Goal: Task Accomplishment & Management: Complete application form

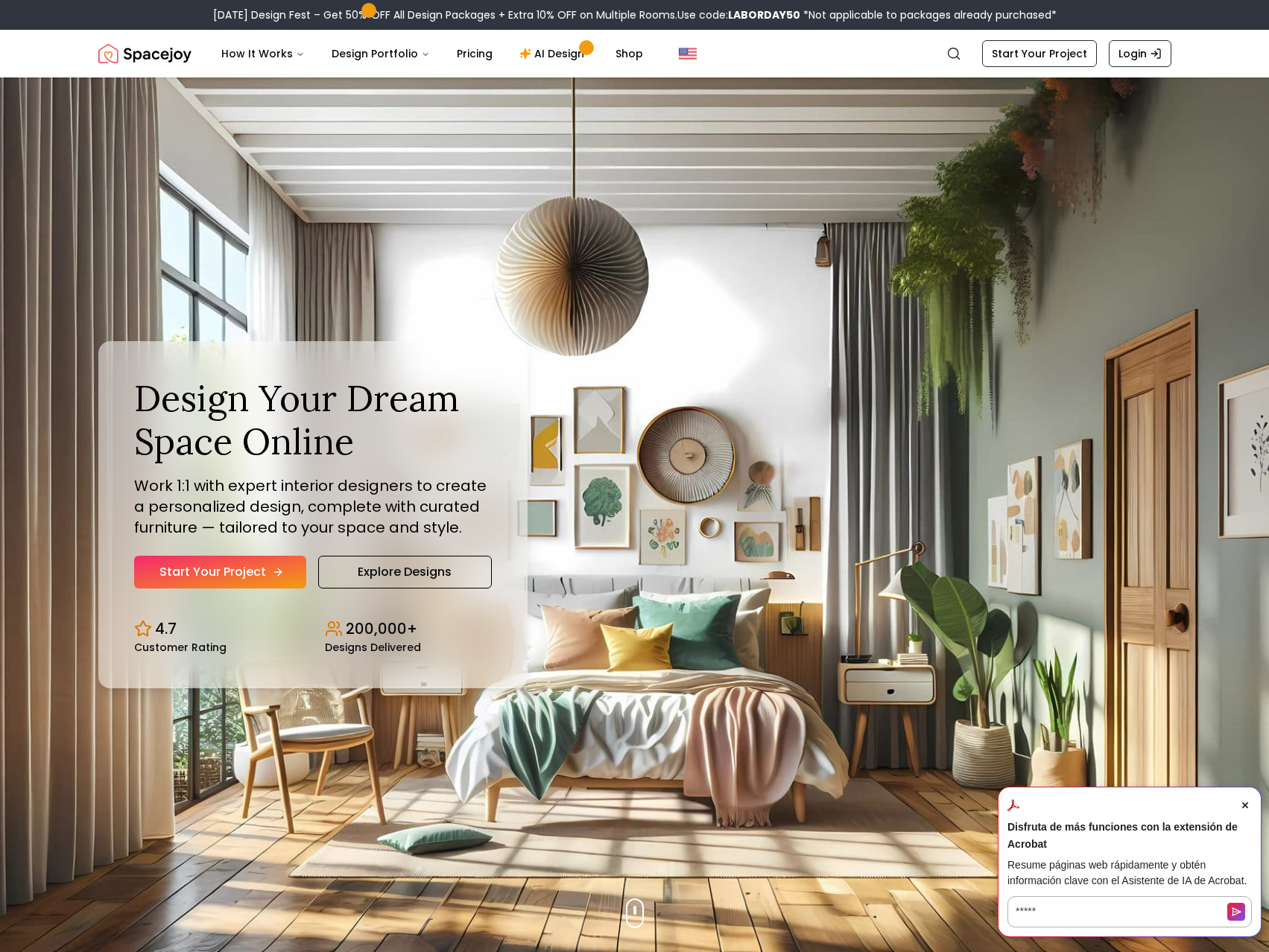
click at [227, 578] on link "Start Your Project" at bounding box center [221, 572] width 172 height 33
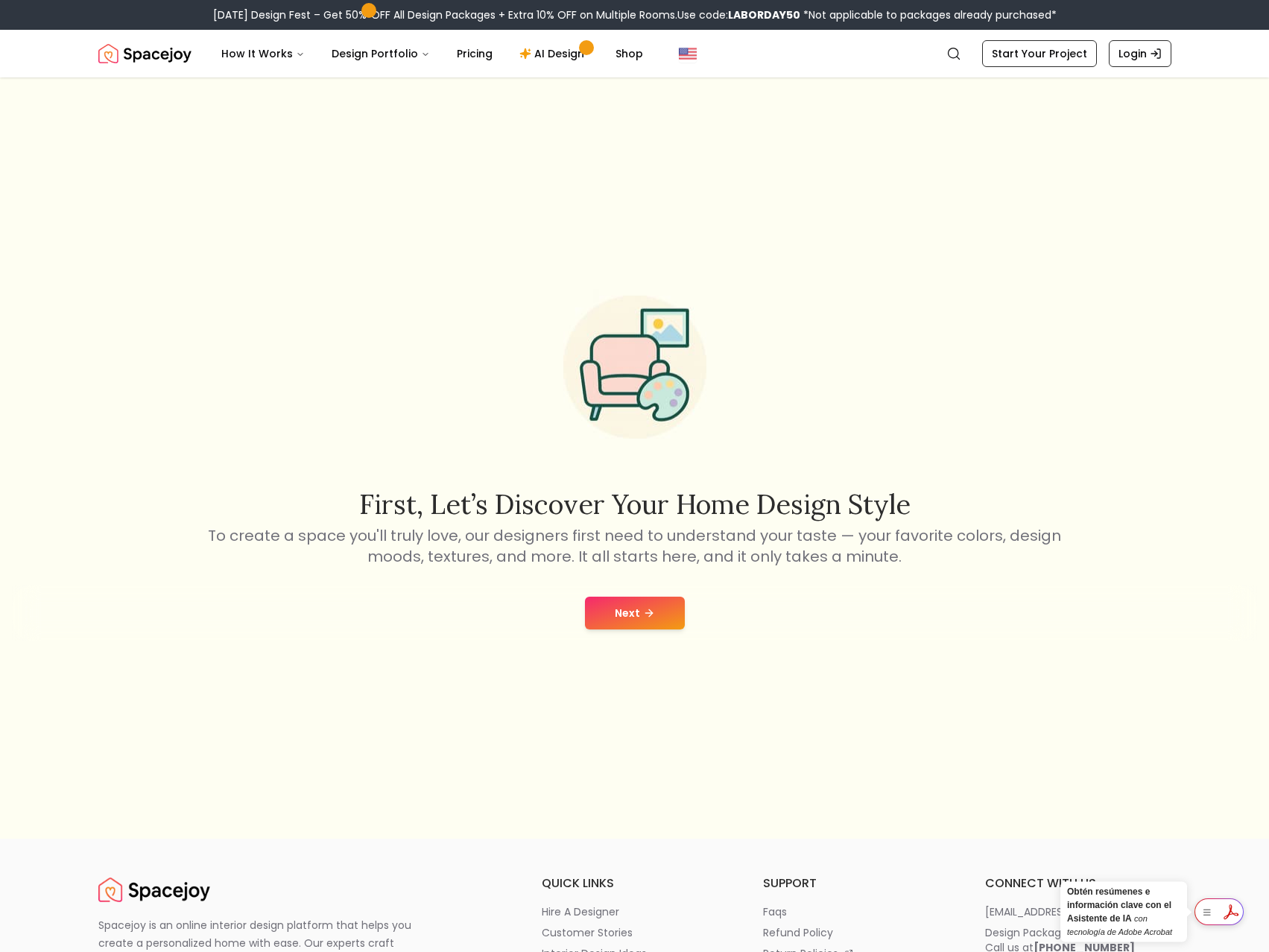
click at [624, 621] on button "Next" at bounding box center [635, 613] width 100 height 33
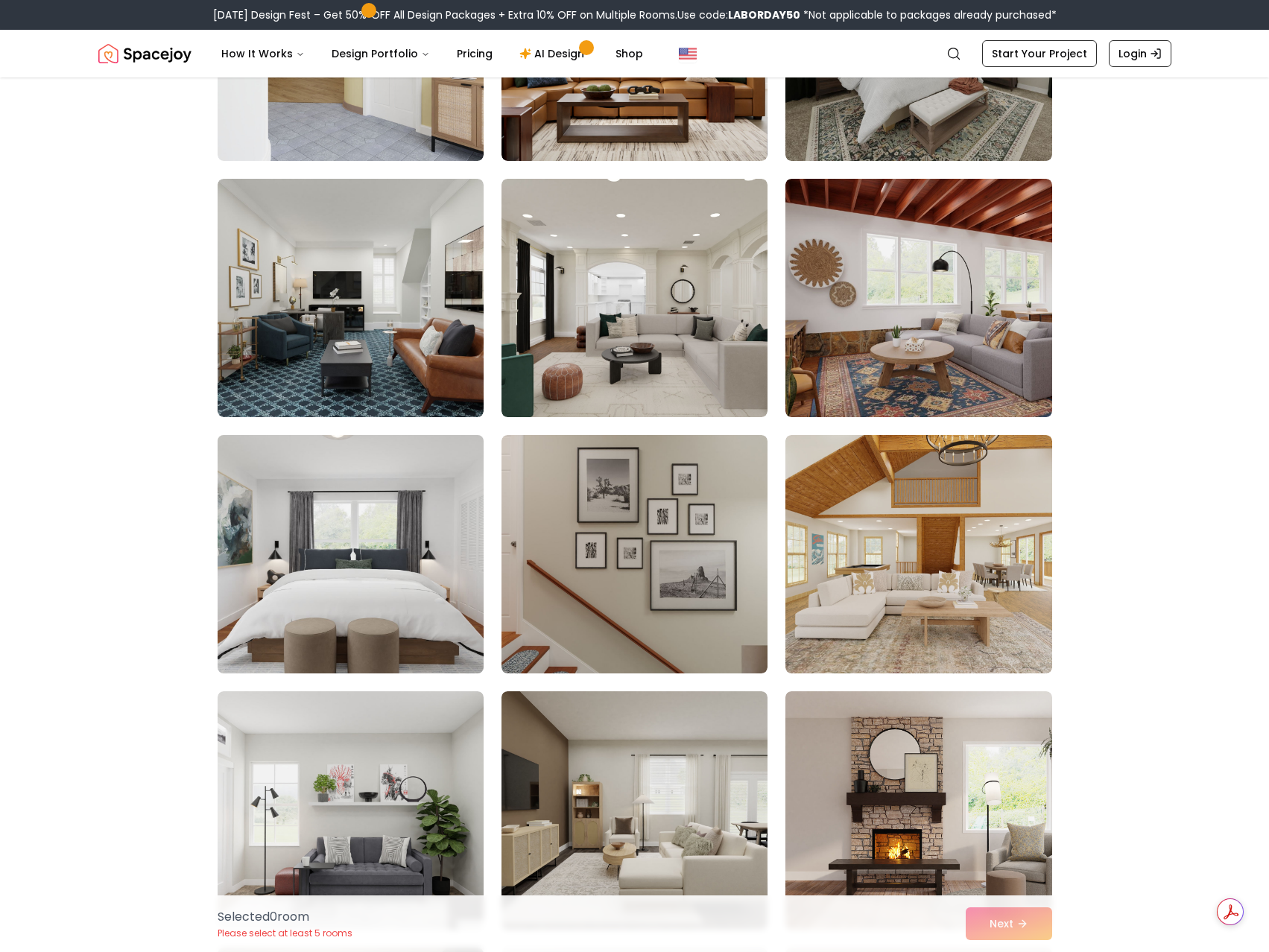
scroll to position [1563, 0]
click at [441, 580] on img at bounding box center [350, 553] width 280 height 250
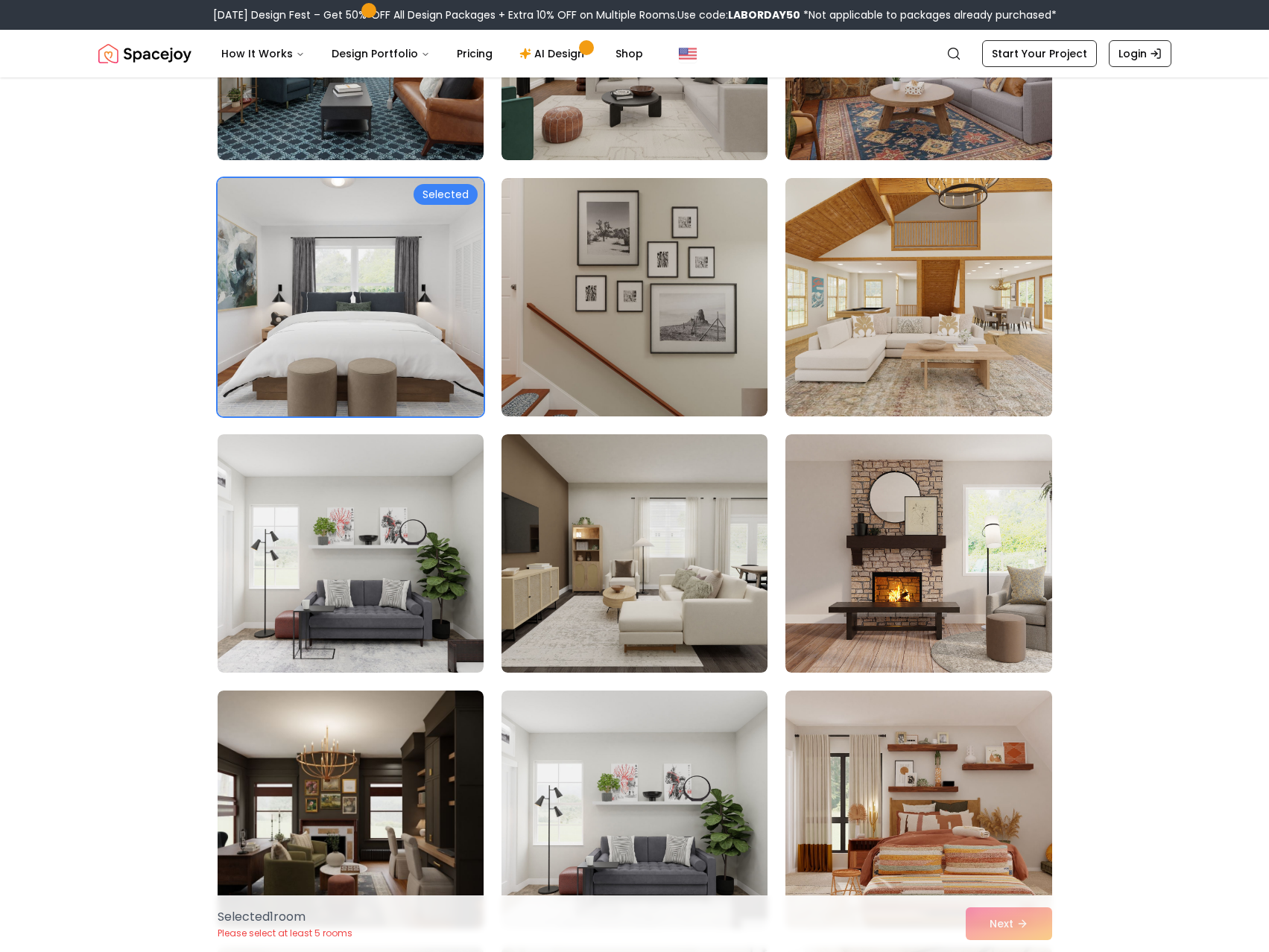
scroll to position [1786, 0]
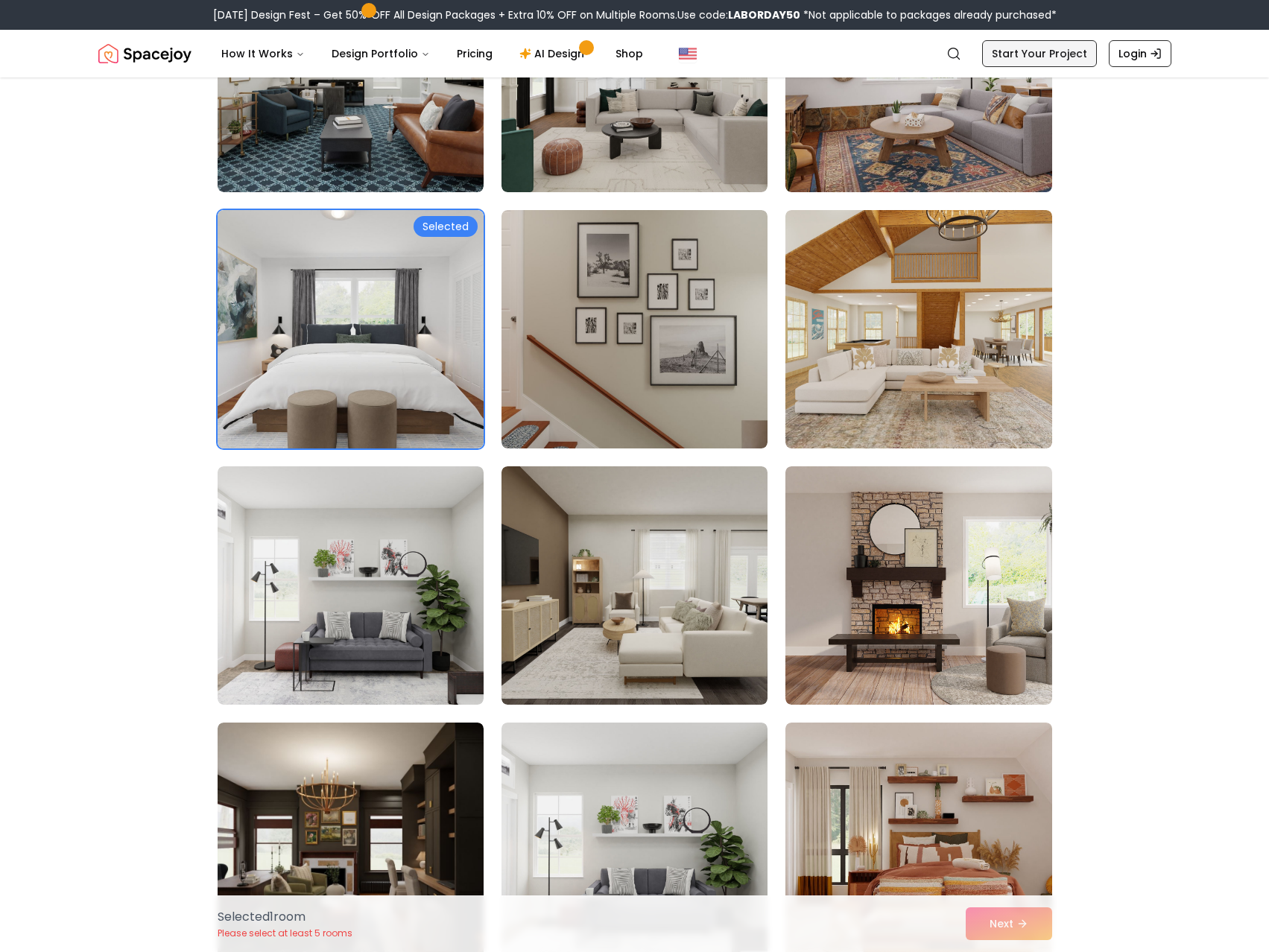
click at [1028, 49] on link "Start Your Project" at bounding box center [1039, 53] width 114 height 27
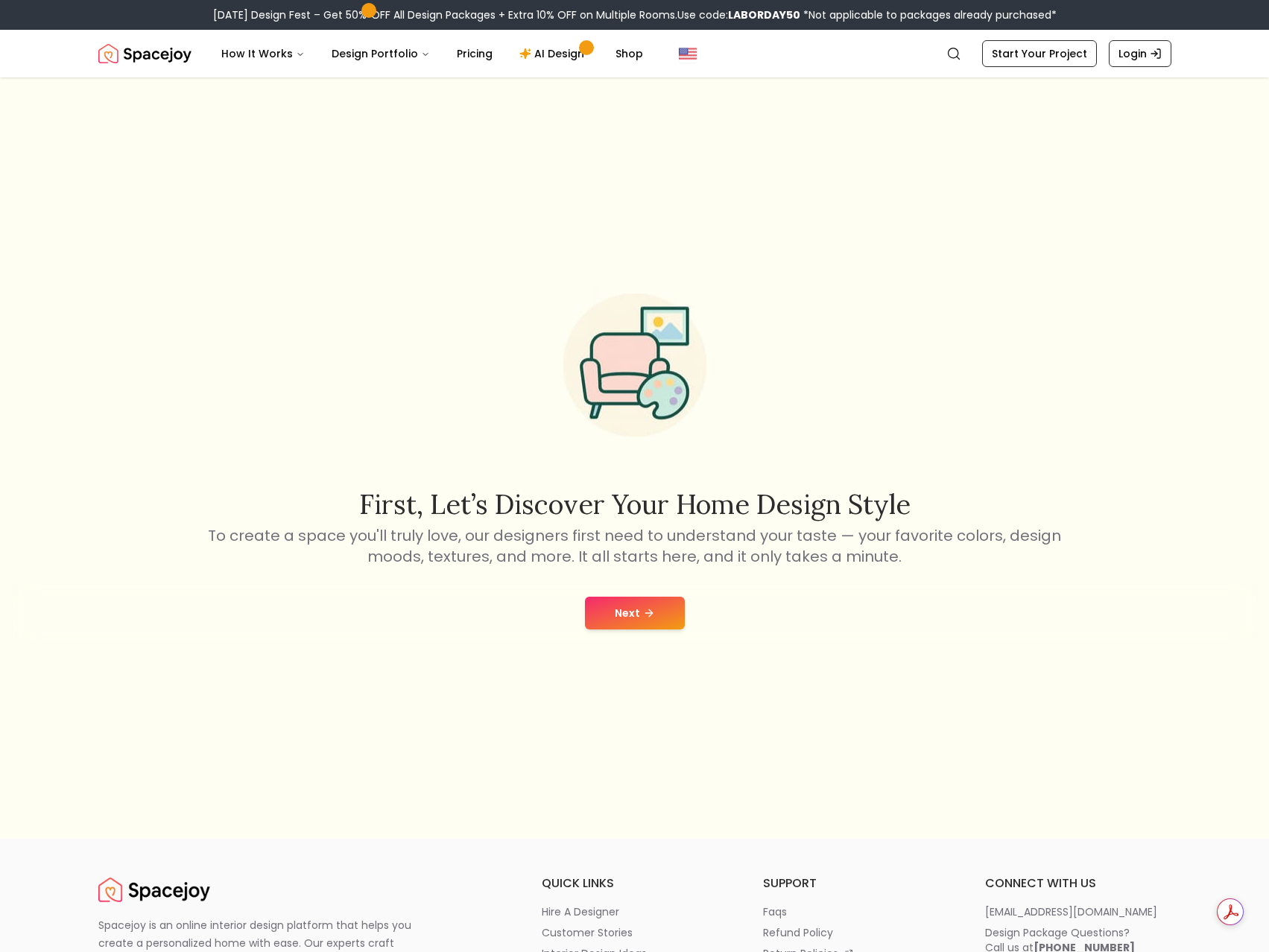
click at [630, 597] on button "Next" at bounding box center [635, 613] width 100 height 33
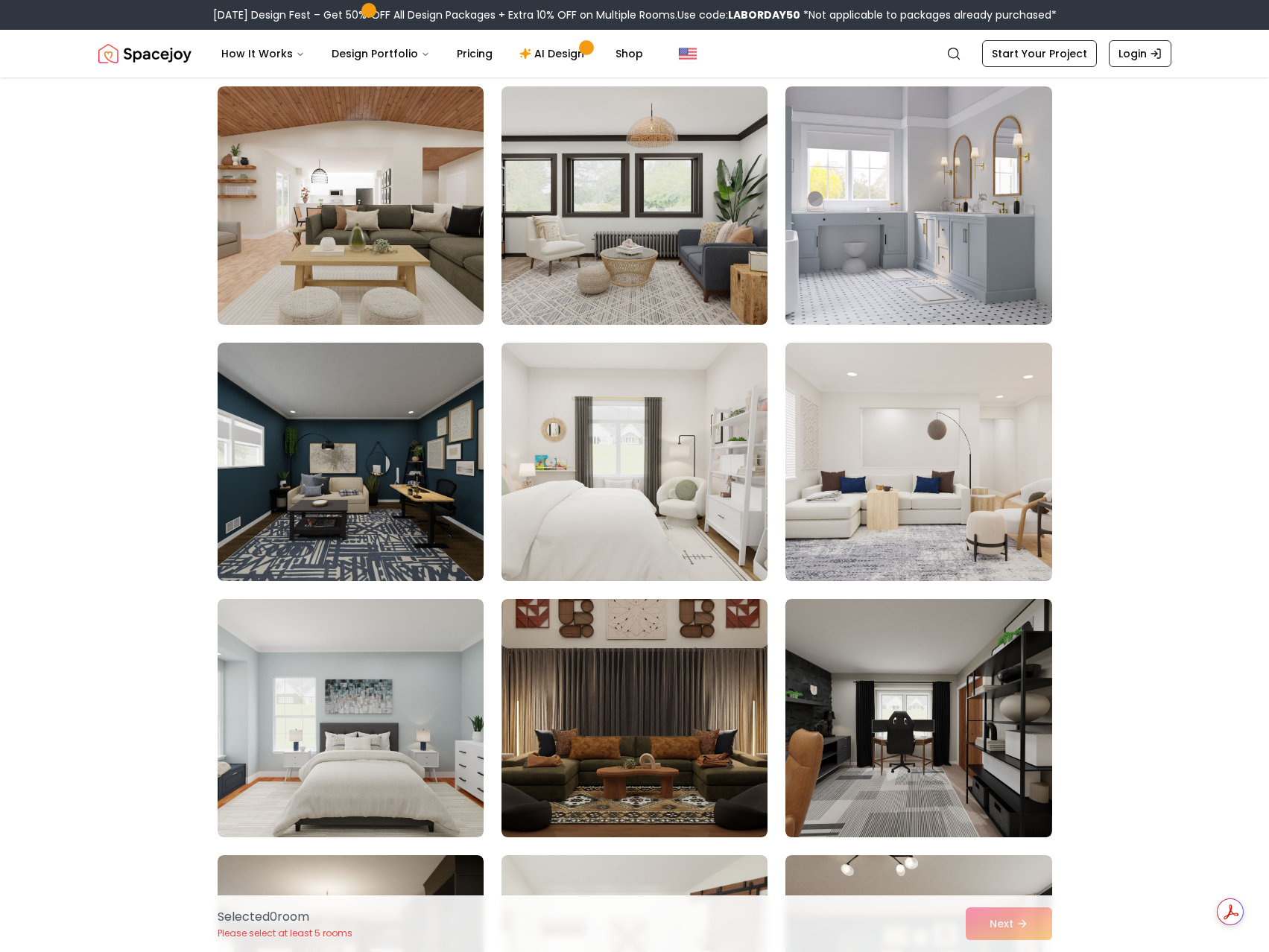
scroll to position [2680, 0]
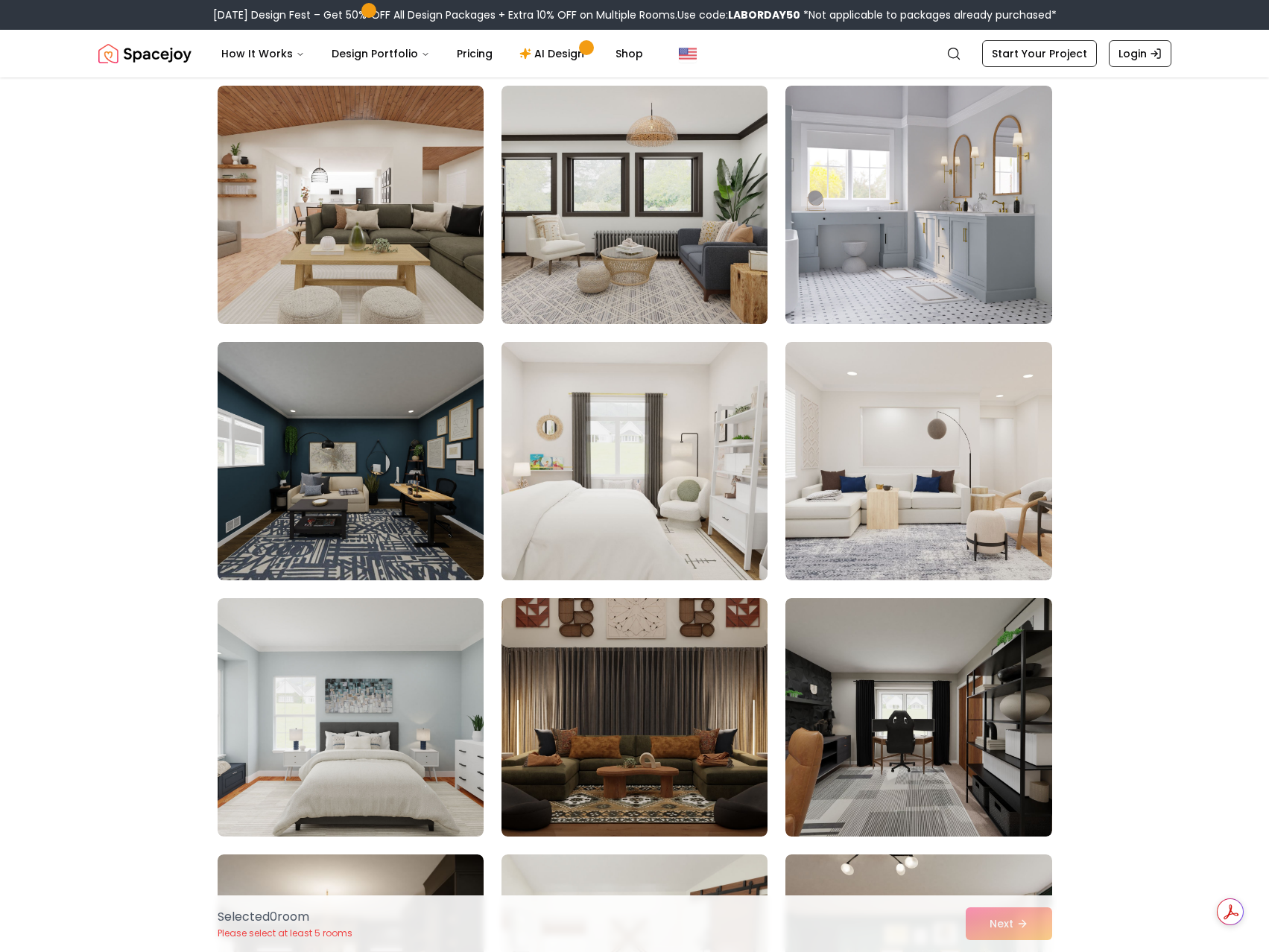
click at [567, 519] on img at bounding box center [634, 461] width 280 height 250
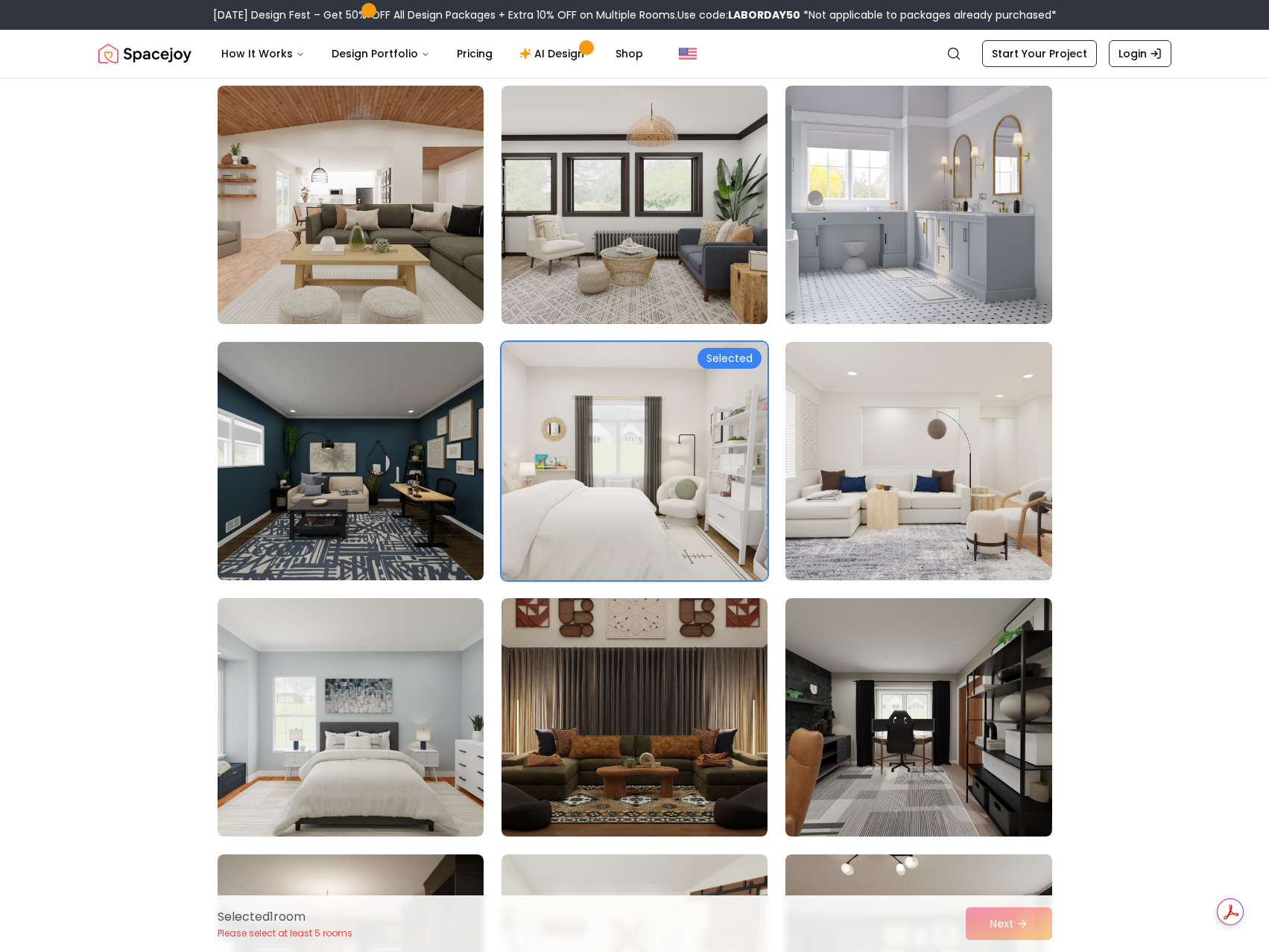
click at [995, 924] on div "Selected 1 room Please select at least 5 rooms Next" at bounding box center [635, 924] width 859 height 56
click at [450, 722] on img at bounding box center [350, 717] width 280 height 250
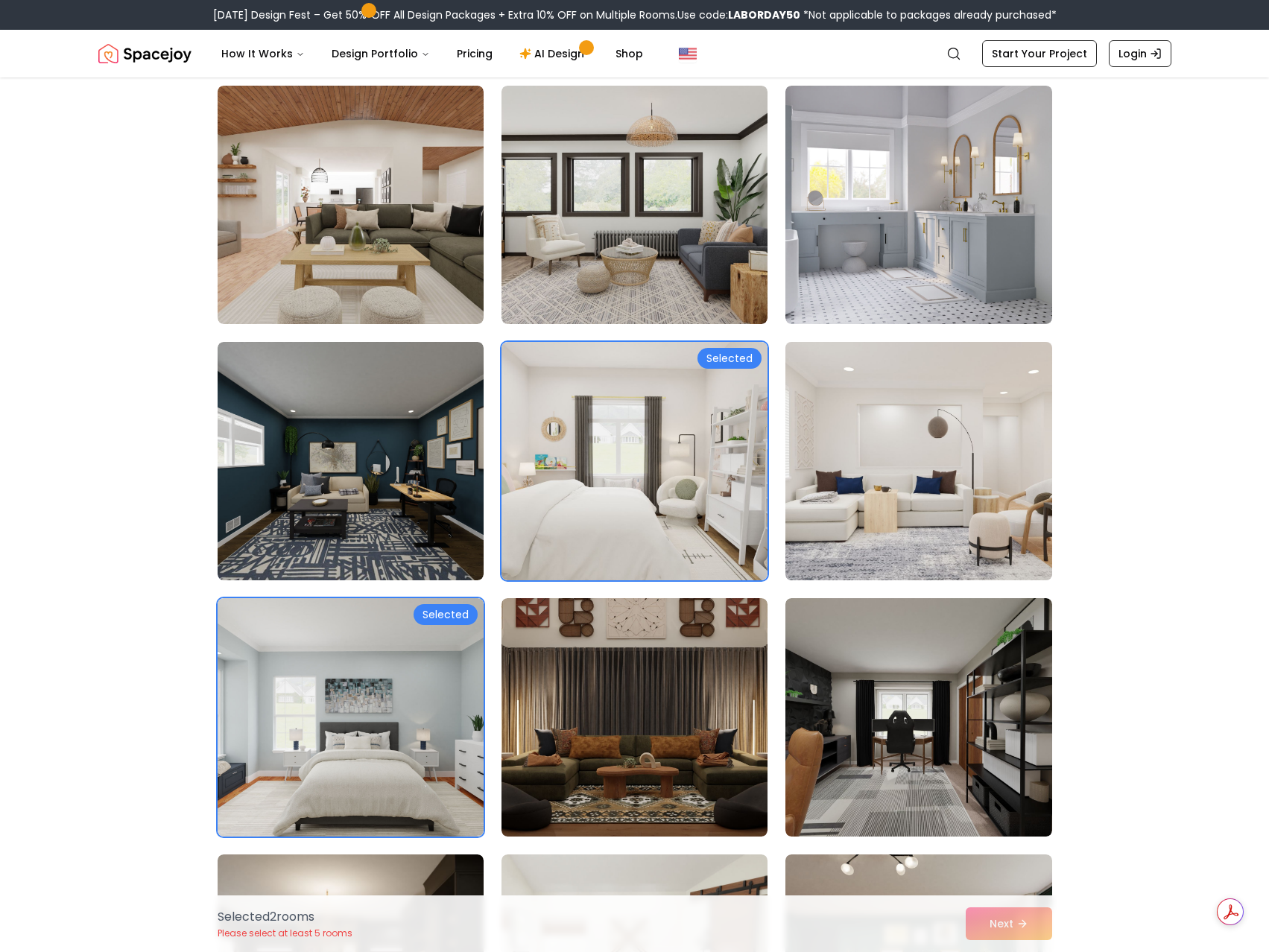
click at [914, 490] on img at bounding box center [919, 461] width 280 height 250
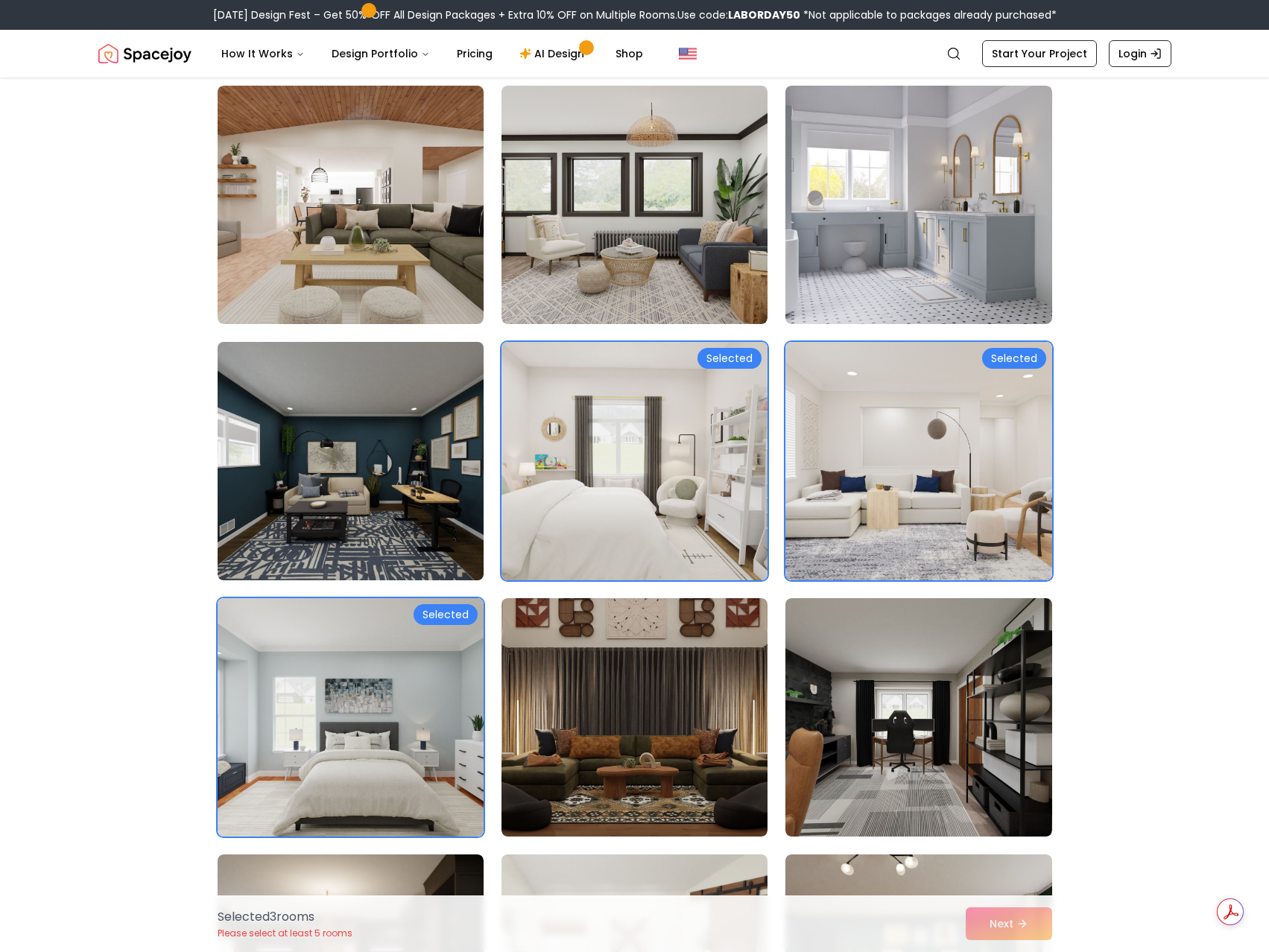
drag, startPoint x: 345, startPoint y: 467, endPoint x: 360, endPoint y: 476, distance: 17.5
click at [346, 467] on img at bounding box center [350, 461] width 280 height 250
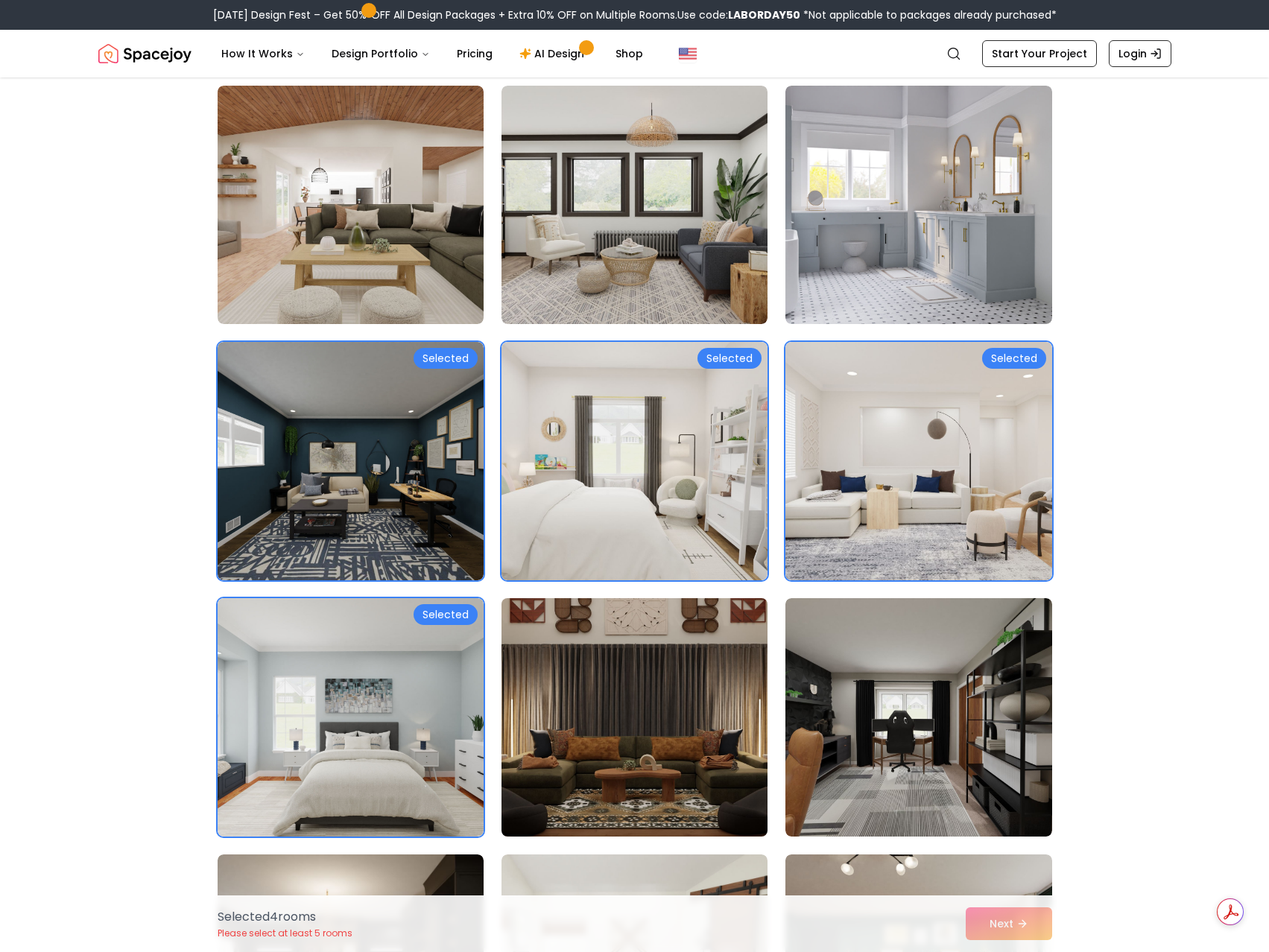
click at [664, 661] on img at bounding box center [634, 717] width 280 height 250
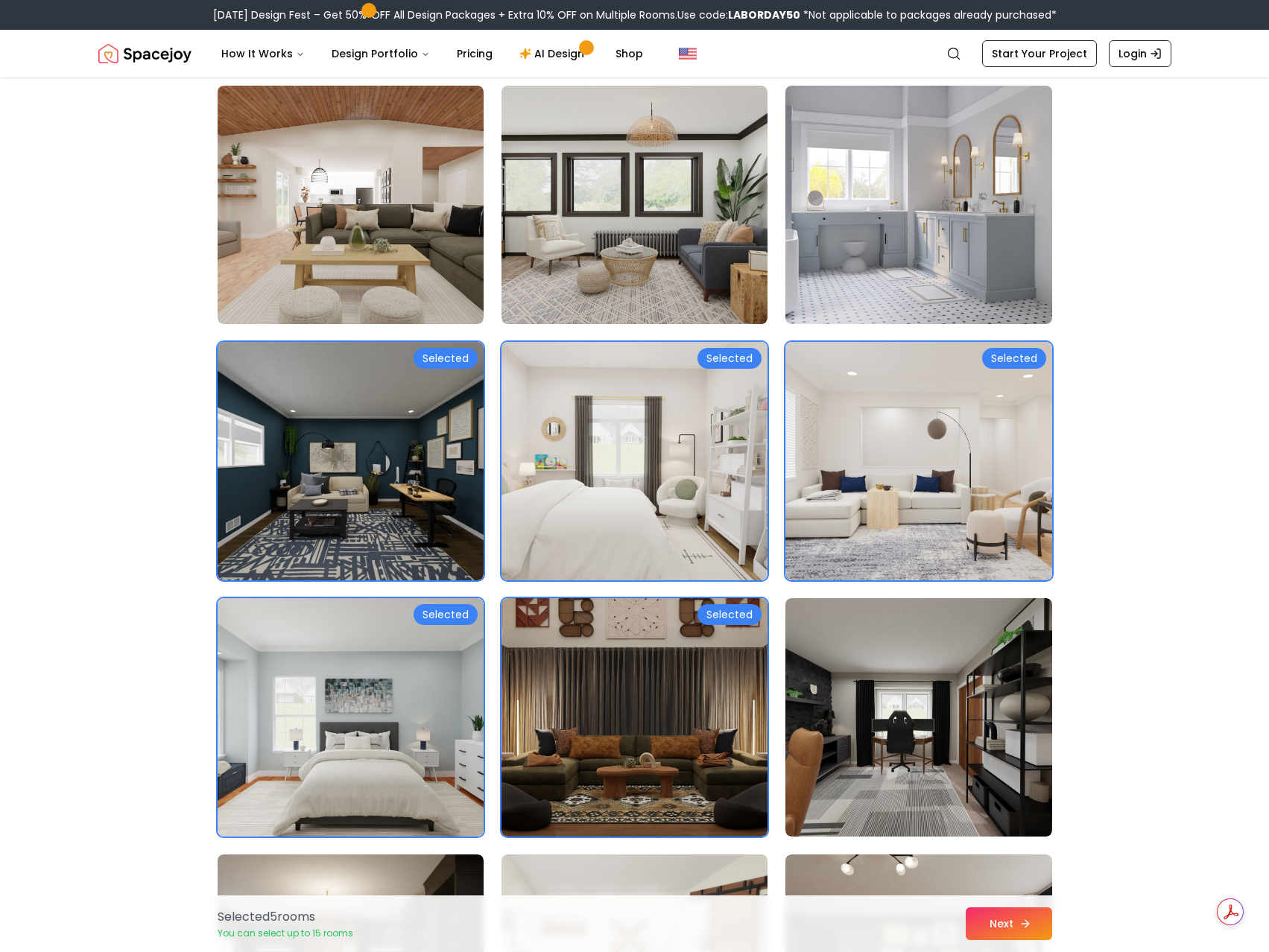
click at [1035, 926] on button "Next" at bounding box center [1009, 924] width 86 height 33
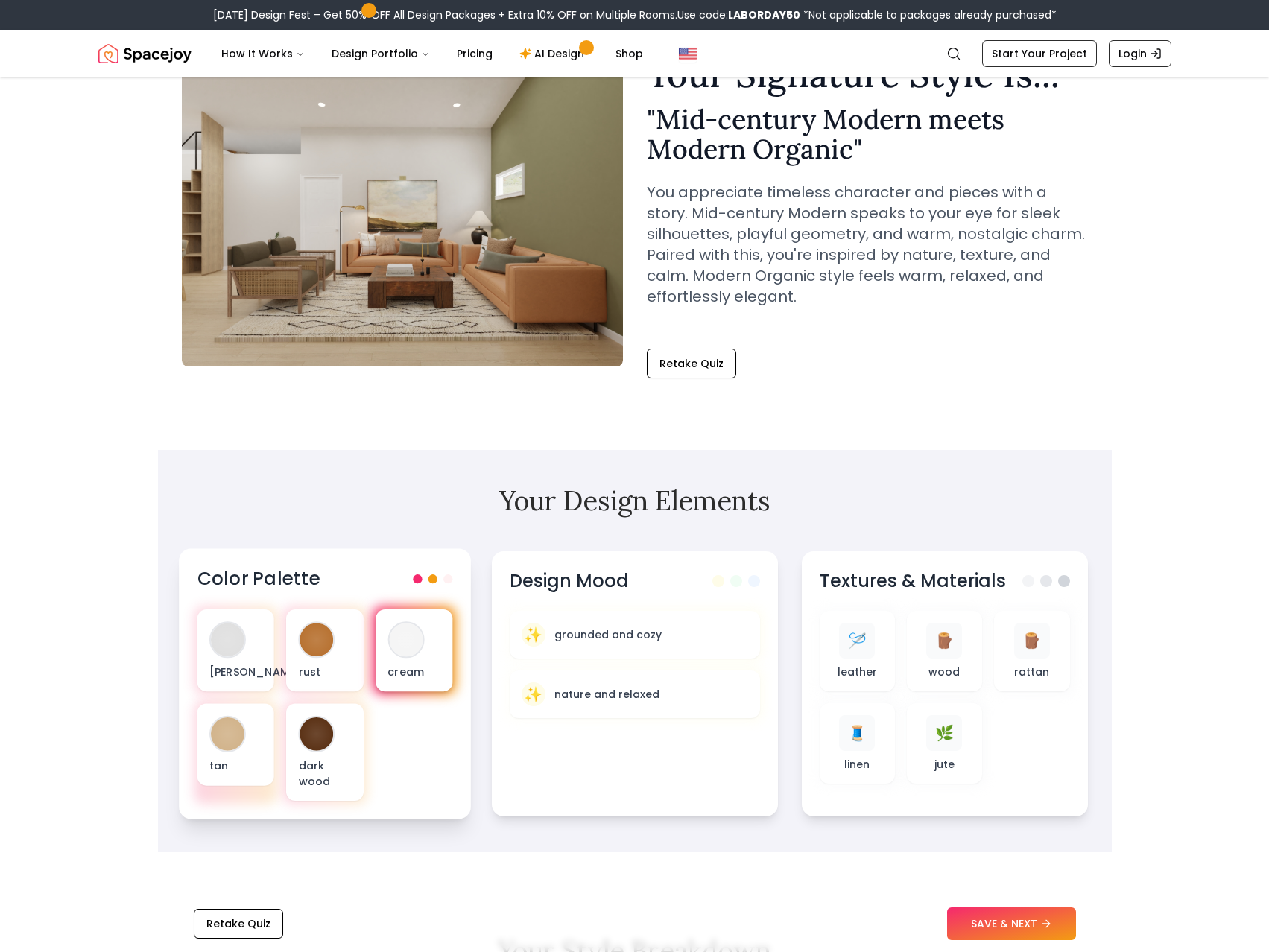
scroll to position [148, 0]
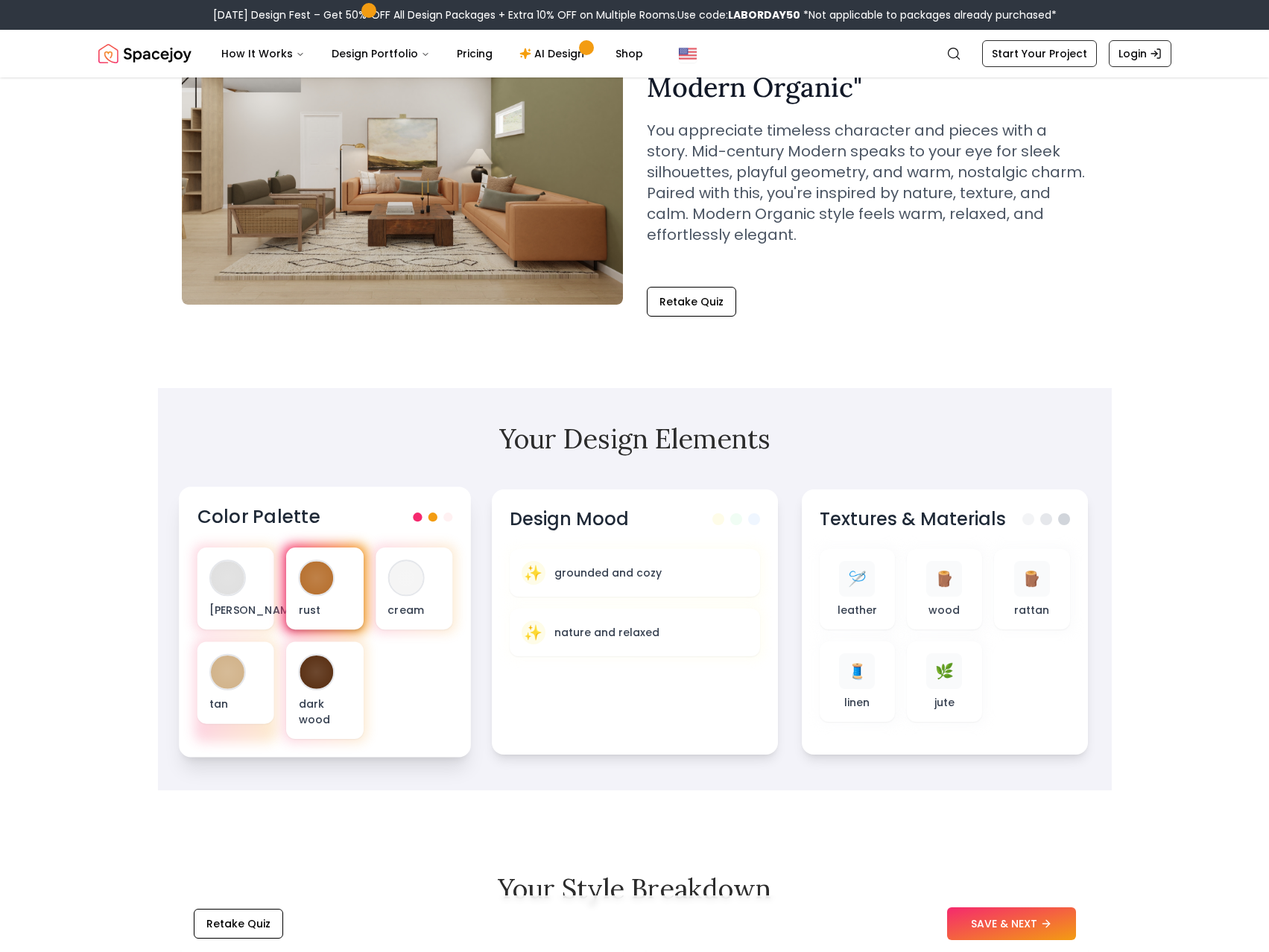
click at [326, 617] on p "rust" at bounding box center [325, 609] width 53 height 15
click at [251, 583] on div "olive green" at bounding box center [234, 589] width 77 height 82
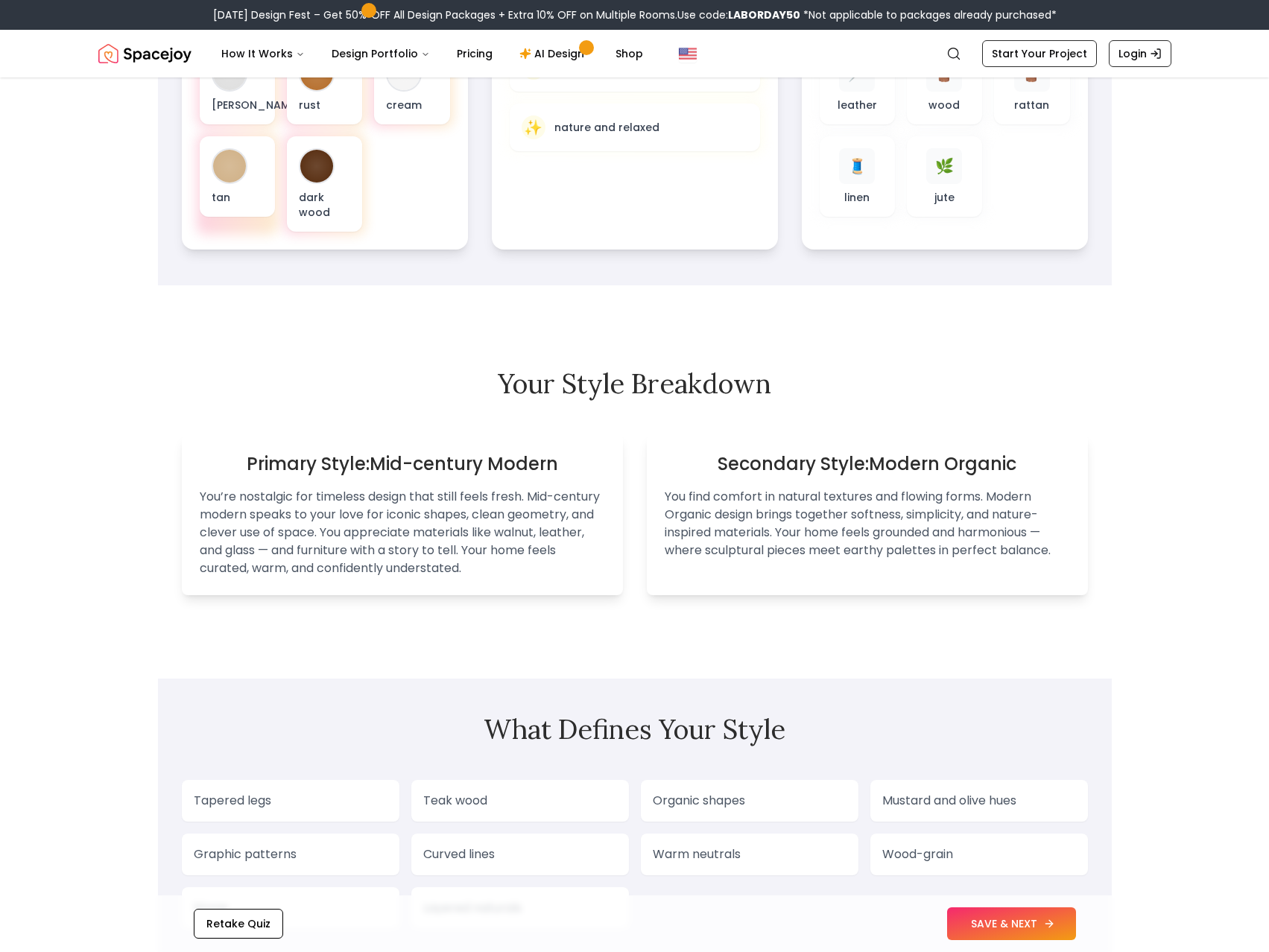
scroll to position [670, 0]
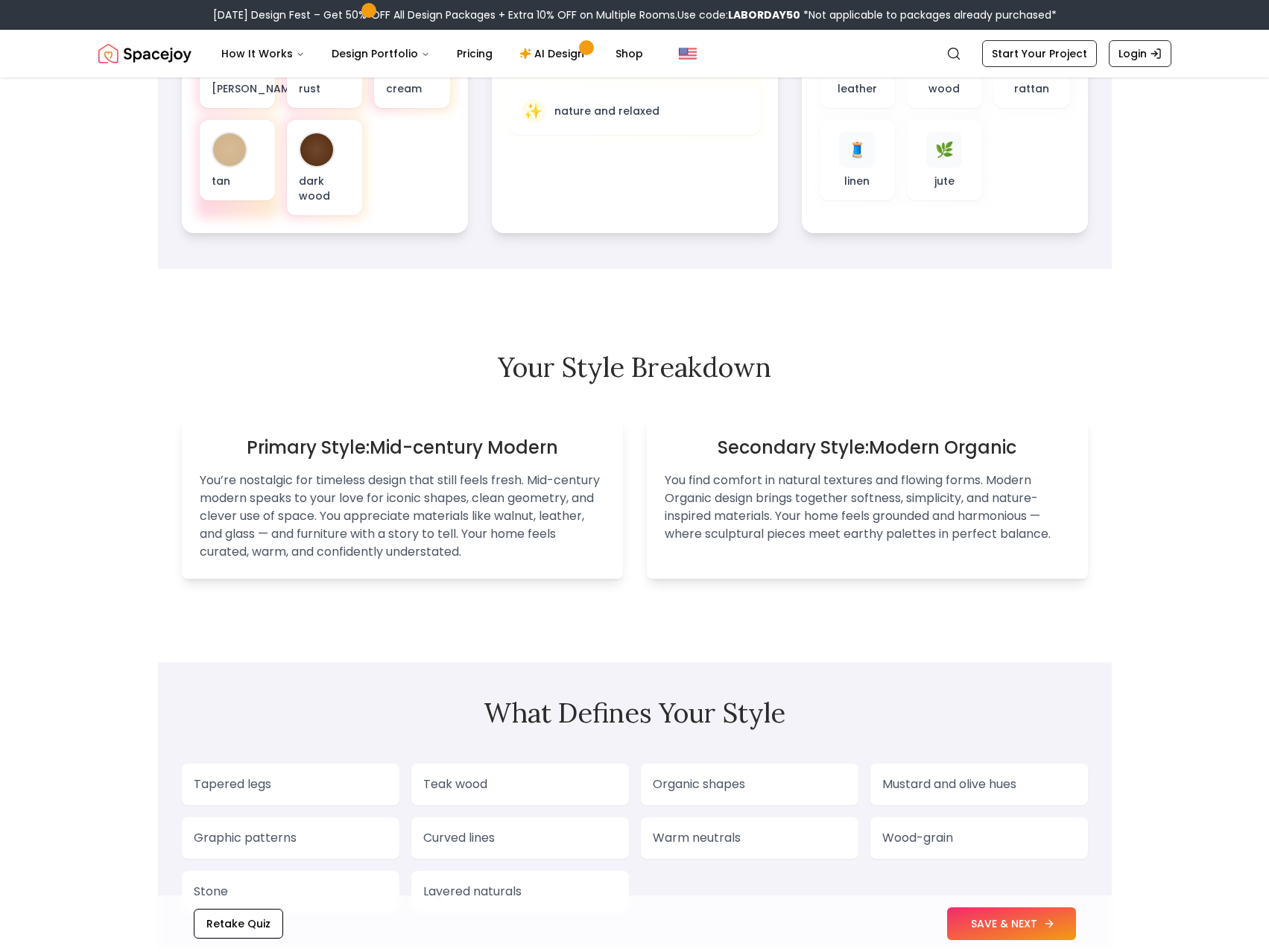
click at [983, 929] on button "SAVE & NEXT" at bounding box center [1012, 924] width 129 height 33
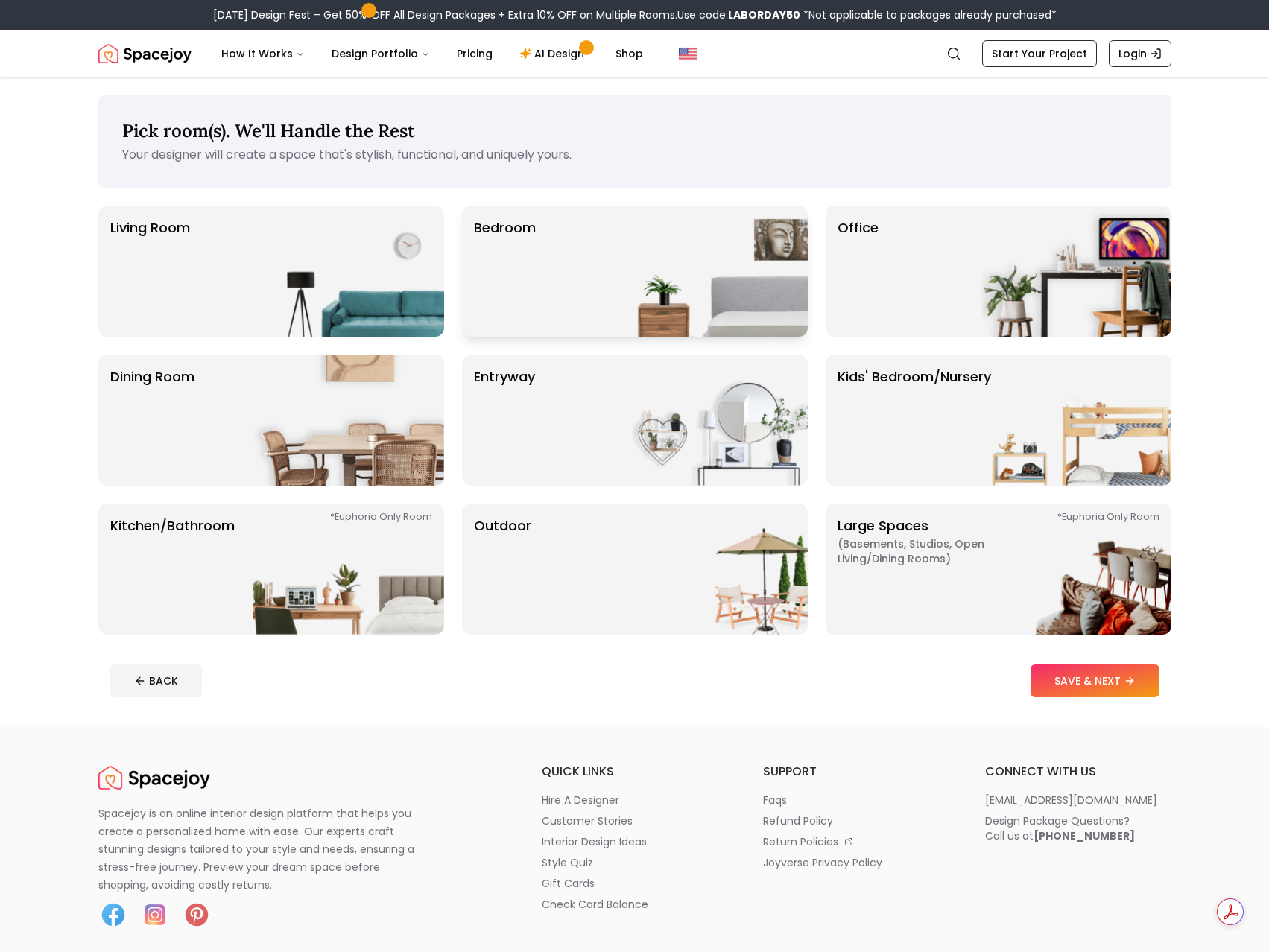
click at [588, 290] on div "Bedroom" at bounding box center [635, 271] width 346 height 131
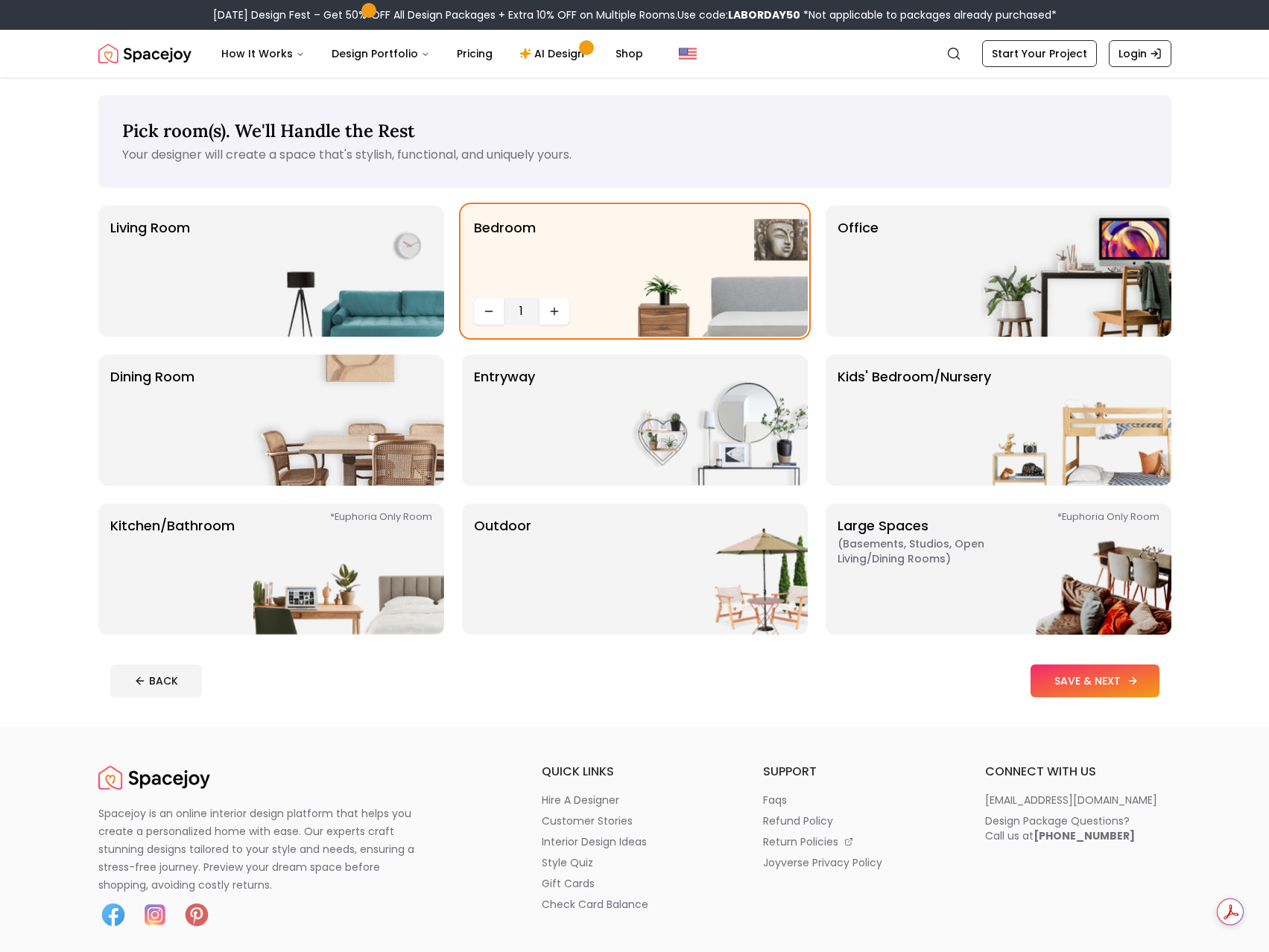
click at [1079, 673] on button "SAVE & NEXT" at bounding box center [1095, 681] width 129 height 33
